Goal: Transaction & Acquisition: Subscribe to service/newsletter

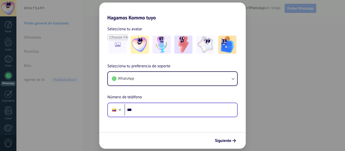
click at [120, 112] on div at bounding box center [116, 110] width 14 height 11
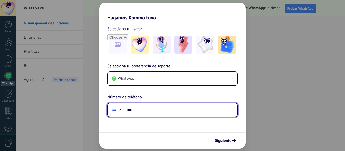
click at [120, 111] on div at bounding box center [120, 109] width 6 height 6
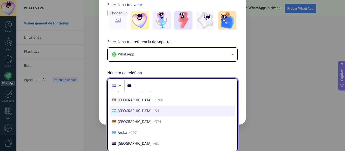
click at [126, 109] on span "[GEOGRAPHIC_DATA]" at bounding box center [135, 111] width 34 height 5
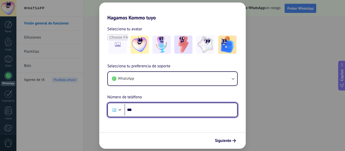
drag, startPoint x: 151, startPoint y: 107, endPoint x: 153, endPoint y: 104, distance: 3.8
click at [153, 105] on input "***" at bounding box center [181, 110] width 113 height 12
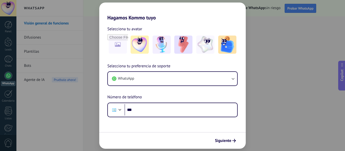
click at [111, 110] on div at bounding box center [114, 110] width 10 height 11
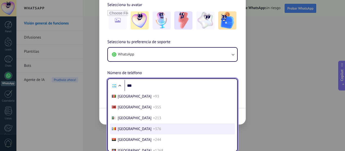
scroll to position [15, 0]
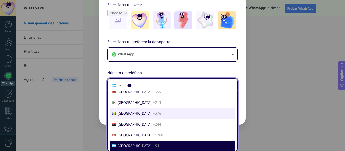
click at [113, 109] on li "Andorra +376" at bounding box center [172, 113] width 125 height 11
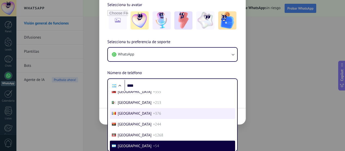
scroll to position [0, 0]
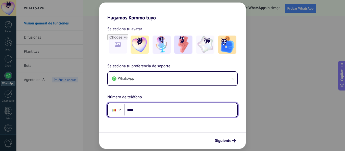
click at [113, 109] on div at bounding box center [114, 110] width 4 height 3
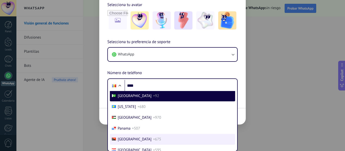
scroll to position [1569, 0]
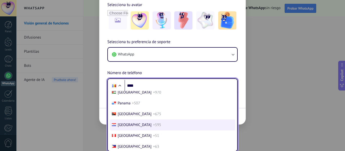
click at [123, 126] on span "[GEOGRAPHIC_DATA]" at bounding box center [135, 125] width 34 height 5
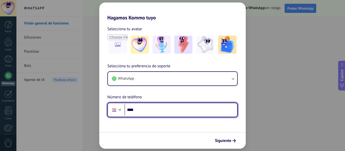
scroll to position [0, 0]
click at [158, 107] on input "****" at bounding box center [181, 110] width 113 height 12
type input "**********"
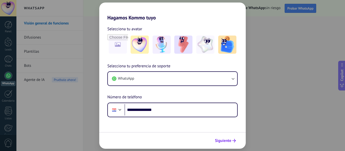
click at [222, 141] on span "Siguiente" at bounding box center [223, 141] width 16 height 4
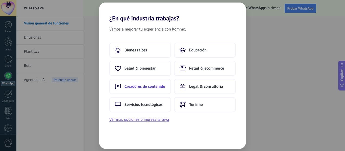
click at [150, 82] on button "Creadores de contenido" at bounding box center [140, 86] width 62 height 15
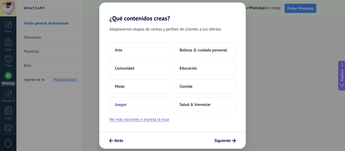
click at [130, 105] on button "Juegos" at bounding box center [140, 104] width 62 height 15
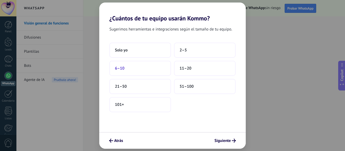
click at [125, 70] on button "6–10" at bounding box center [140, 68] width 62 height 15
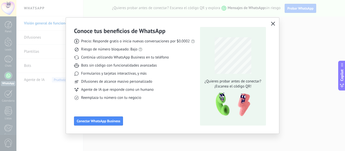
click at [275, 23] on icon "button" at bounding box center [273, 24] width 4 height 4
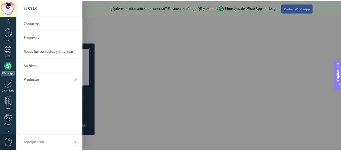
scroll to position [59, 0]
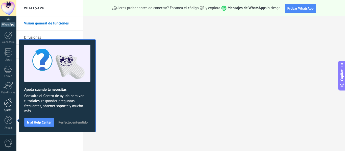
click at [10, 103] on div at bounding box center [8, 103] width 9 height 9
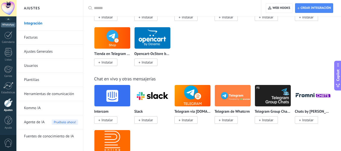
scroll to position [227, 0]
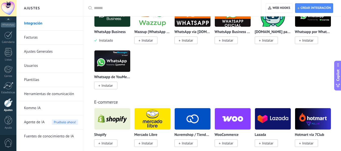
click at [36, 40] on link "Facturas" at bounding box center [51, 38] width 54 height 14
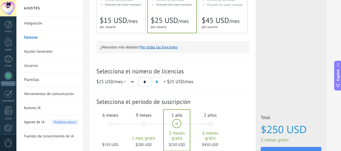
scroll to position [152, 0]
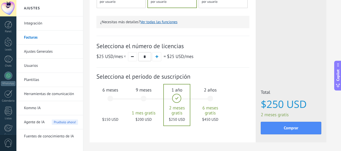
click at [109, 99] on div "6 meses $150 USD" at bounding box center [110, 101] width 27 height 36
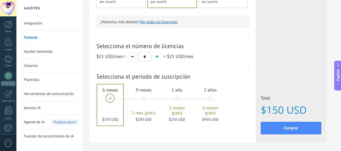
click at [130, 55] on button "button" at bounding box center [132, 56] width 9 height 9
click at [132, 58] on button "button" at bounding box center [132, 56] width 9 height 9
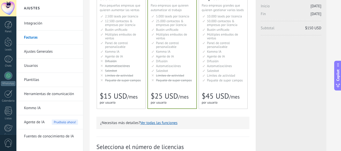
scroll to position [0, 0]
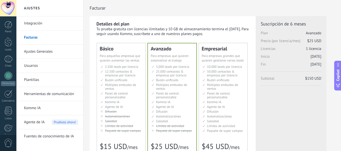
click at [114, 59] on span "Para pequeñas empresas que quieren aumentar las ventas" at bounding box center [120, 58] width 41 height 9
